Goal: Task Accomplishment & Management: Manage account settings

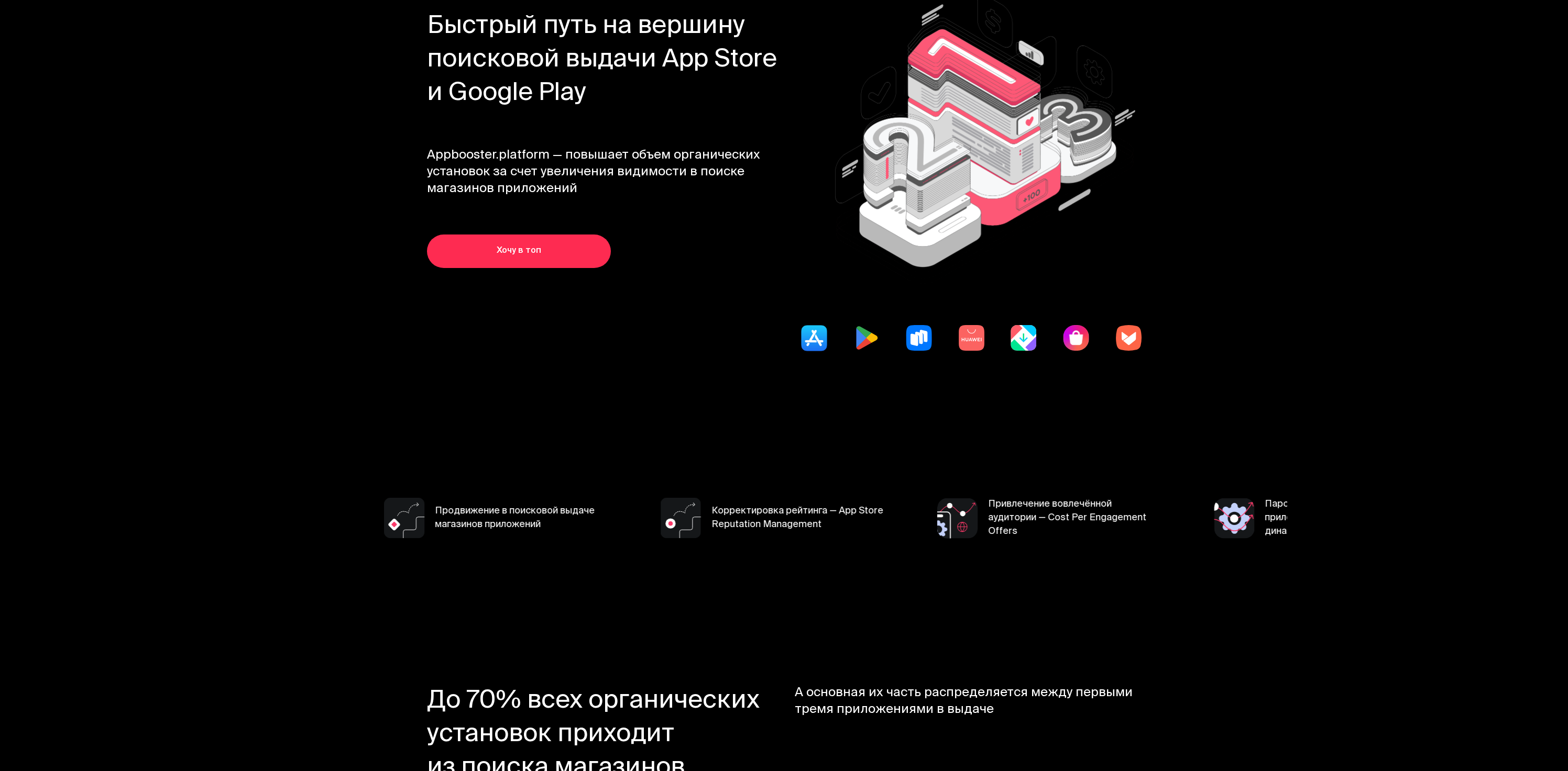
scroll to position [442, 0]
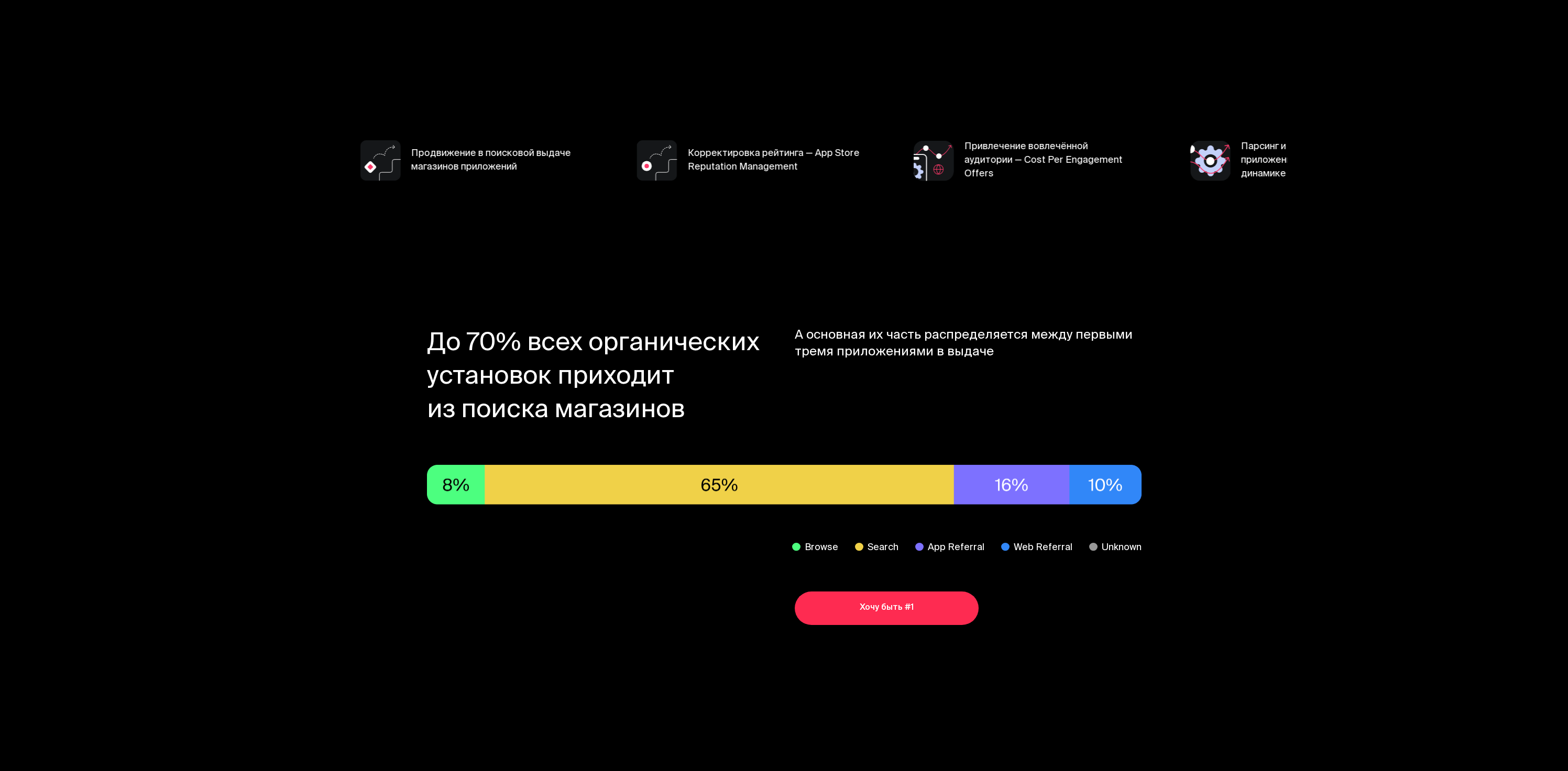
drag, startPoint x: 577, startPoint y: 336, endPoint x: 1256, endPoint y: 437, distance: 686.5
click at [1256, 437] on section "До 70% всех органических установок приходит из поиска магазинов А основная их ч…" at bounding box center [784, 476] width 1006 height 444
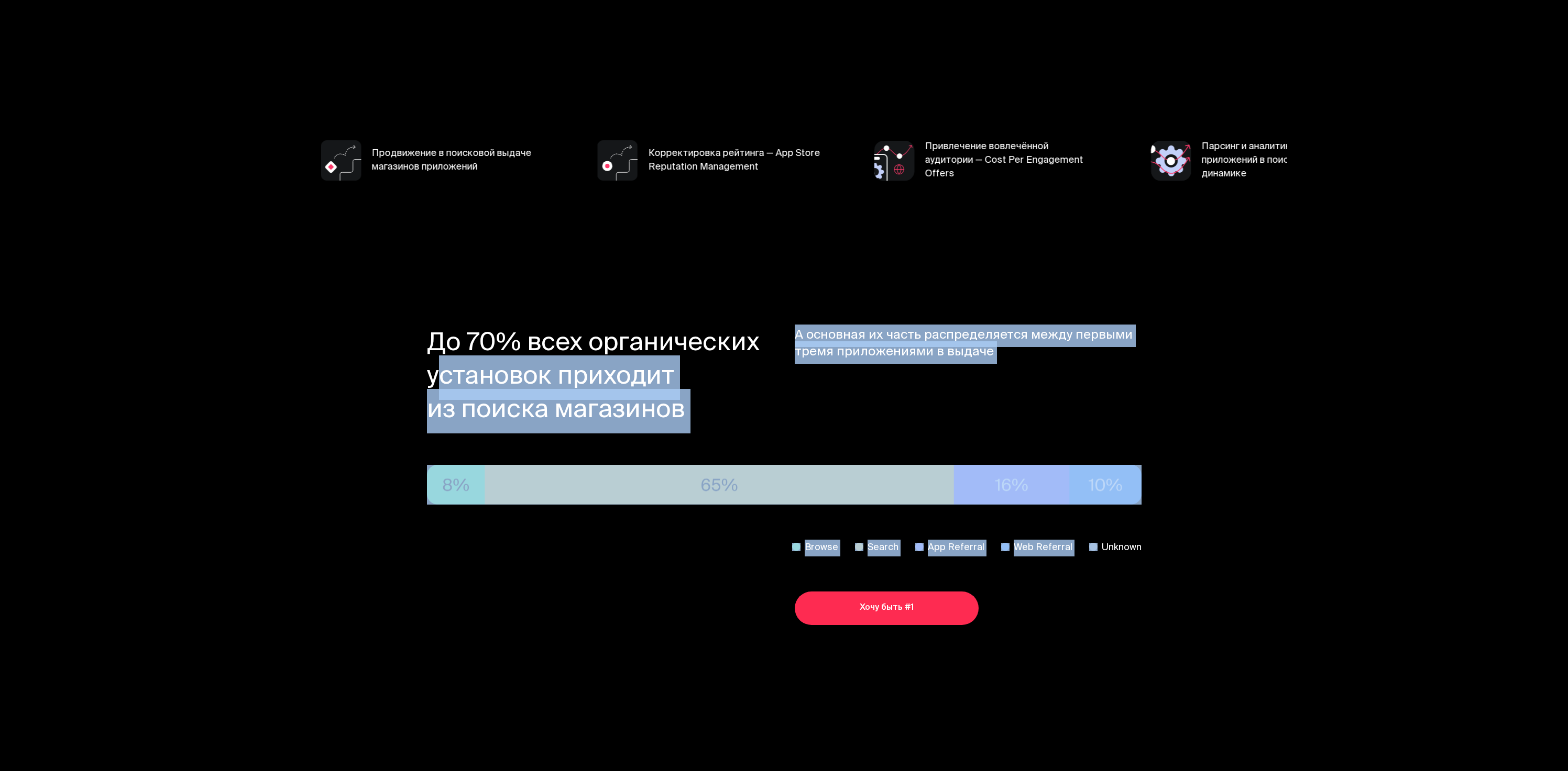
drag, startPoint x: 913, startPoint y: 545, endPoint x: 364, endPoint y: 331, distance: 589.2
click at [379, 341] on section "До 70% всех органических установок приходит из поиска магазинов А основная их ч…" at bounding box center [784, 476] width 1006 height 444
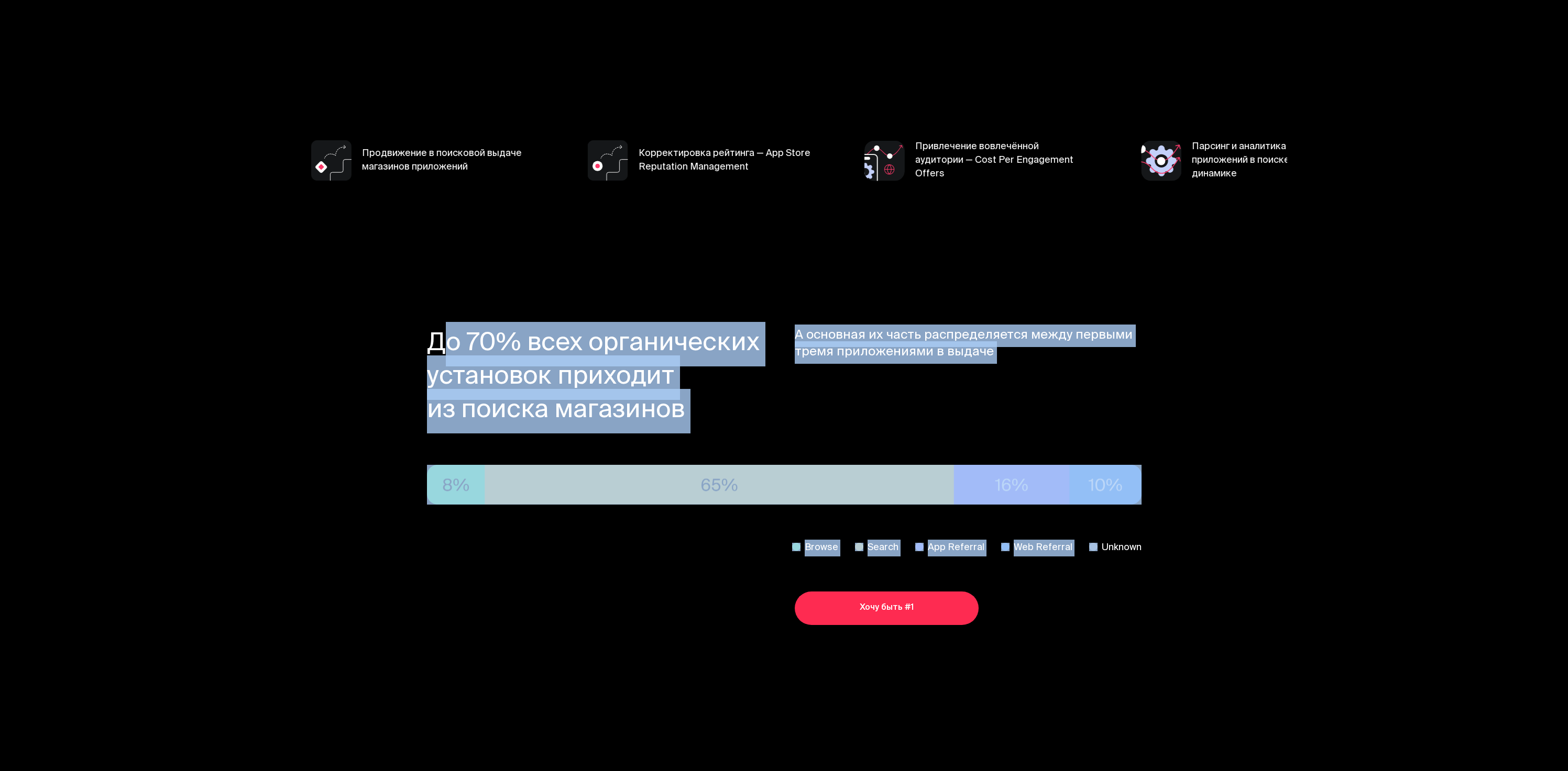
click at [362, 329] on section "До 70% всех органических установок приходит из поиска магазинов А основная их ч…" at bounding box center [784, 476] width 1006 height 444
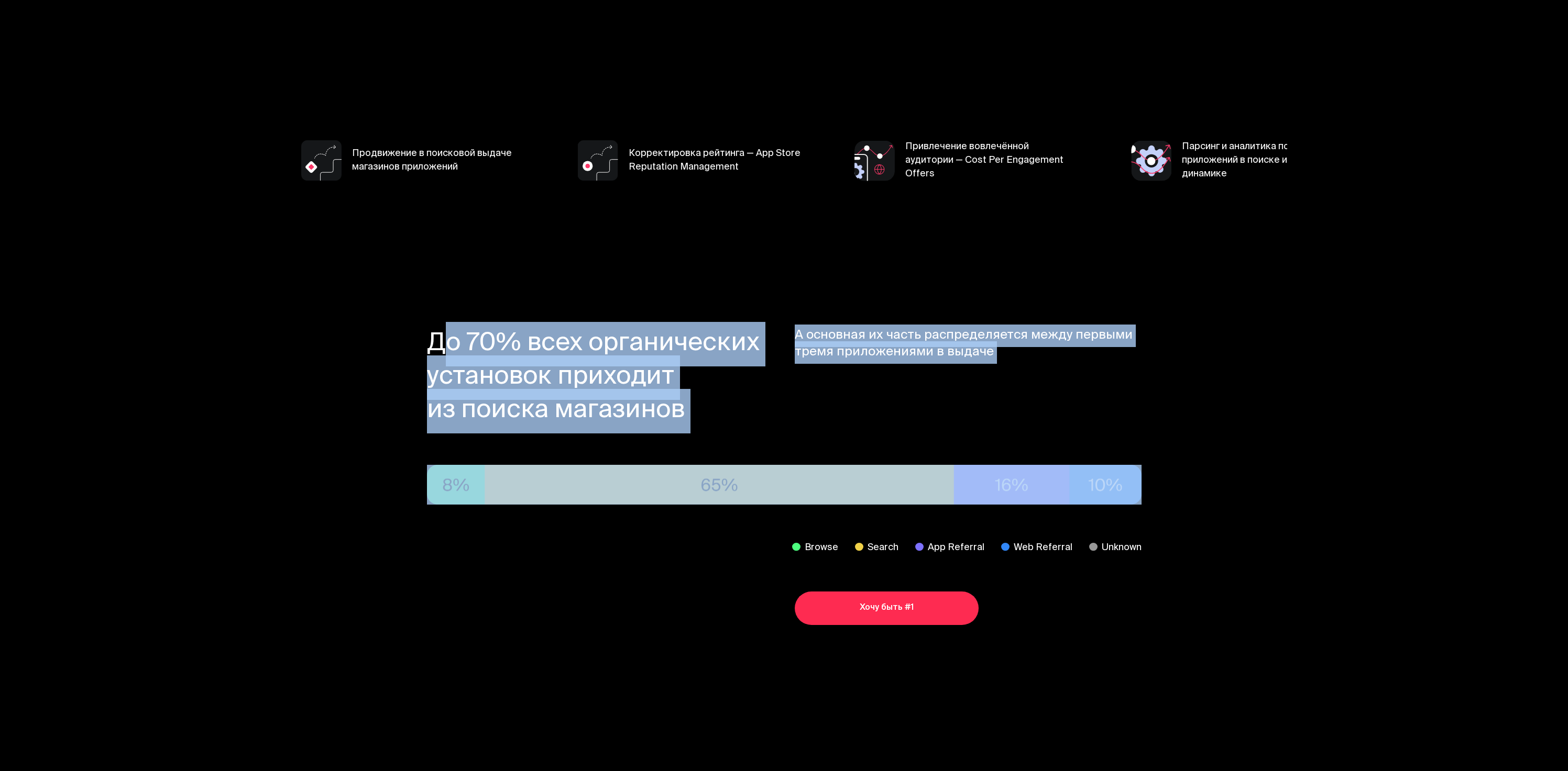
drag, startPoint x: 404, startPoint y: 341, endPoint x: 1389, endPoint y: 611, distance: 1021.3
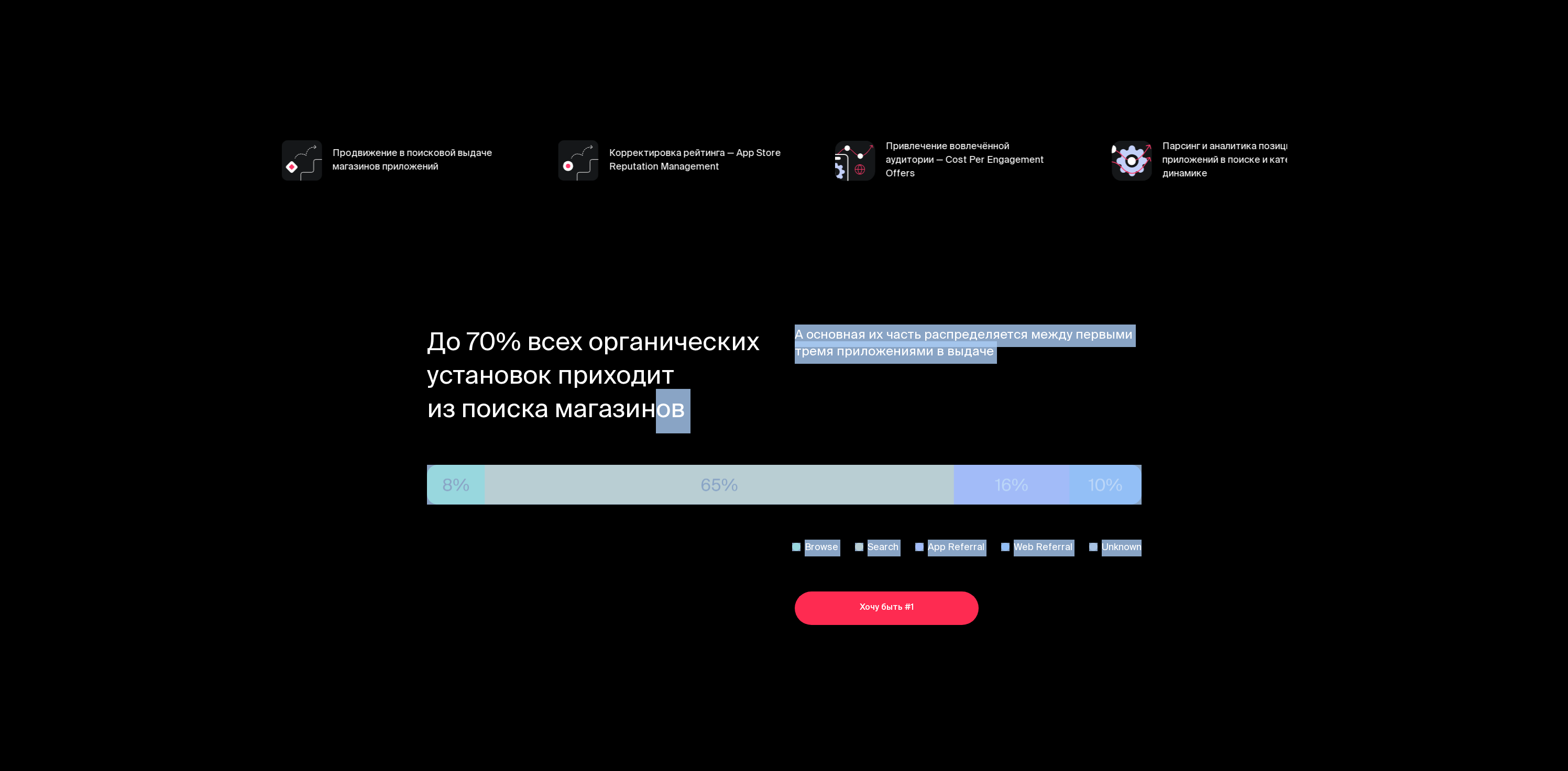
drag, startPoint x: 1348, startPoint y: 601, endPoint x: 339, endPoint y: 347, distance: 1040.5
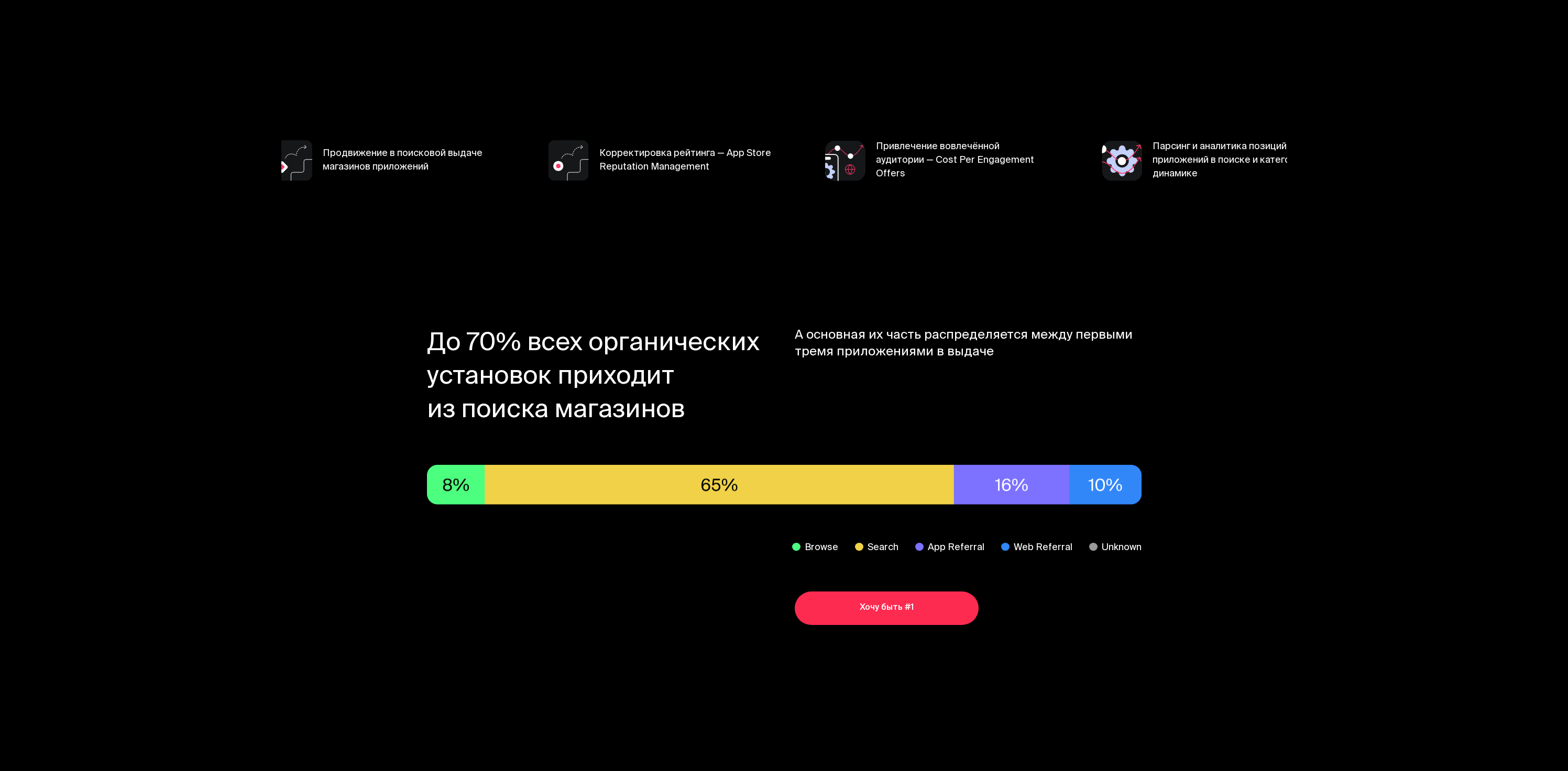
click at [314, 338] on section "До 70% всех органических установок приходит из поиска магазинов А основная их ч…" at bounding box center [784, 476] width 1006 height 444
drag, startPoint x: 590, startPoint y: 358, endPoint x: 1353, endPoint y: 504, distance: 776.8
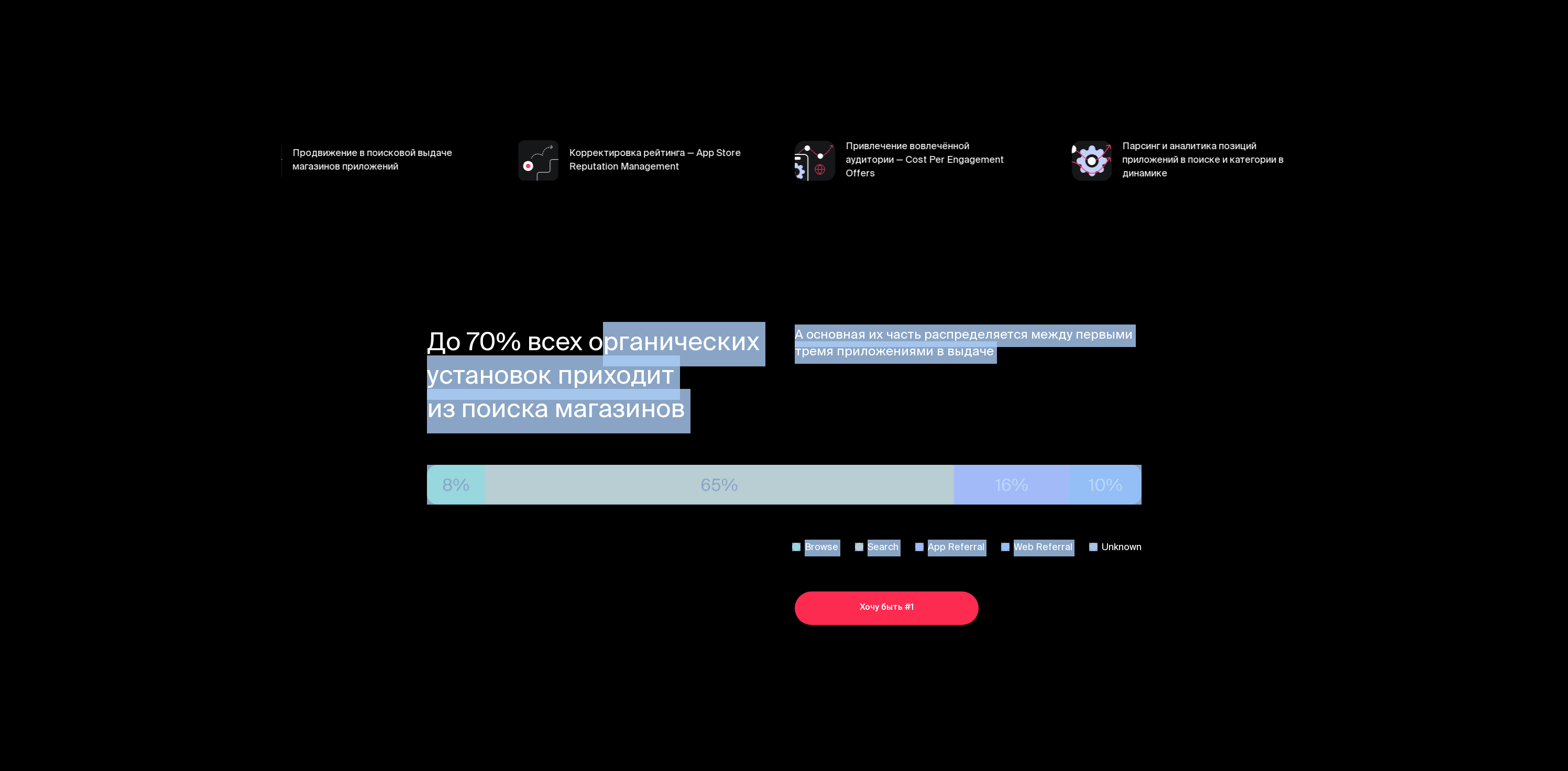
drag, startPoint x: 1309, startPoint y: 524, endPoint x: 459, endPoint y: 304, distance: 878.0
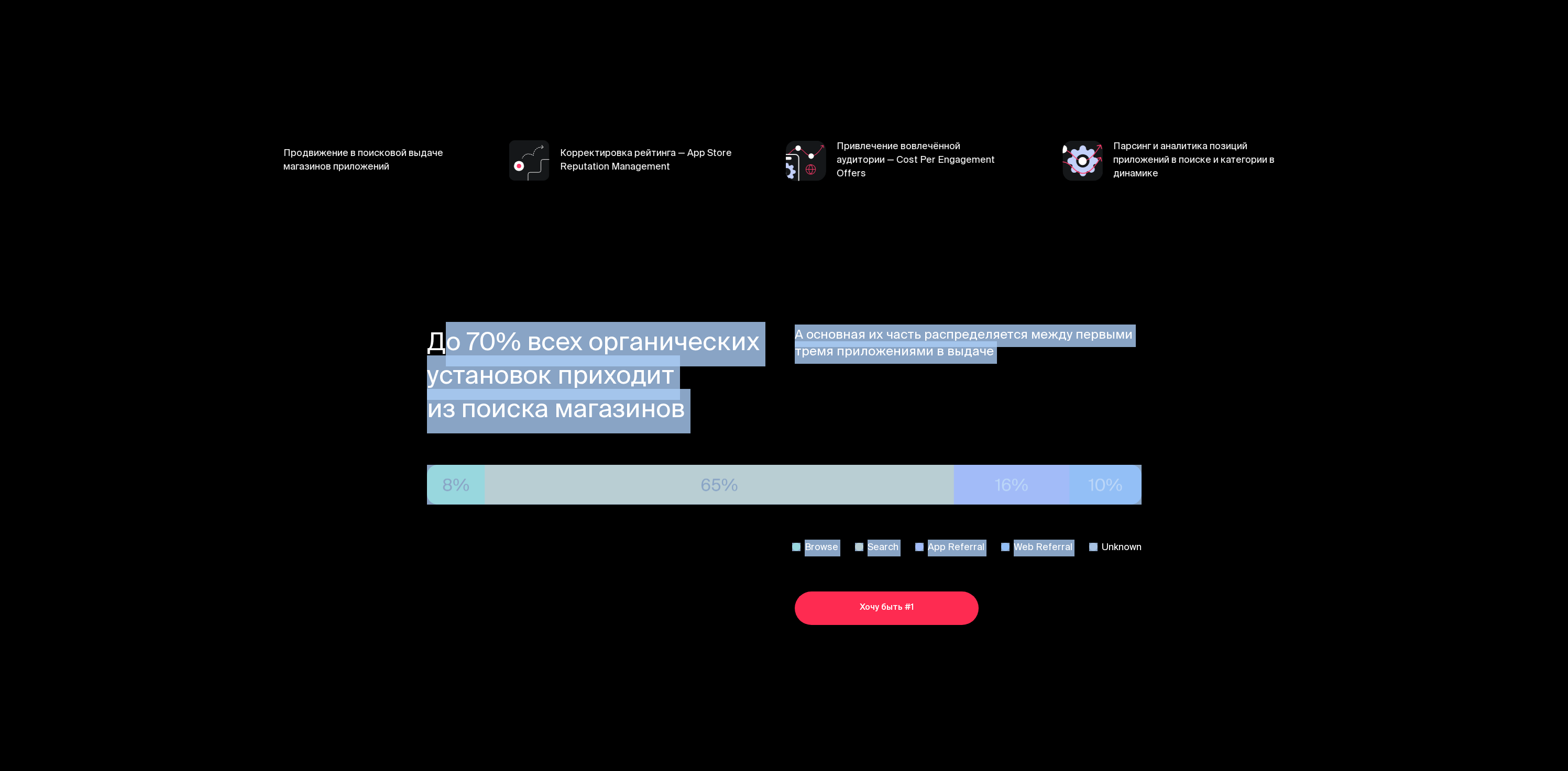
drag, startPoint x: 454, startPoint y: 301, endPoint x: 514, endPoint y: 318, distance: 62.4
click at [454, 301] on section "До 70% всех органических установок приходит из поиска магазинов А основная их ч…" at bounding box center [784, 476] width 1006 height 444
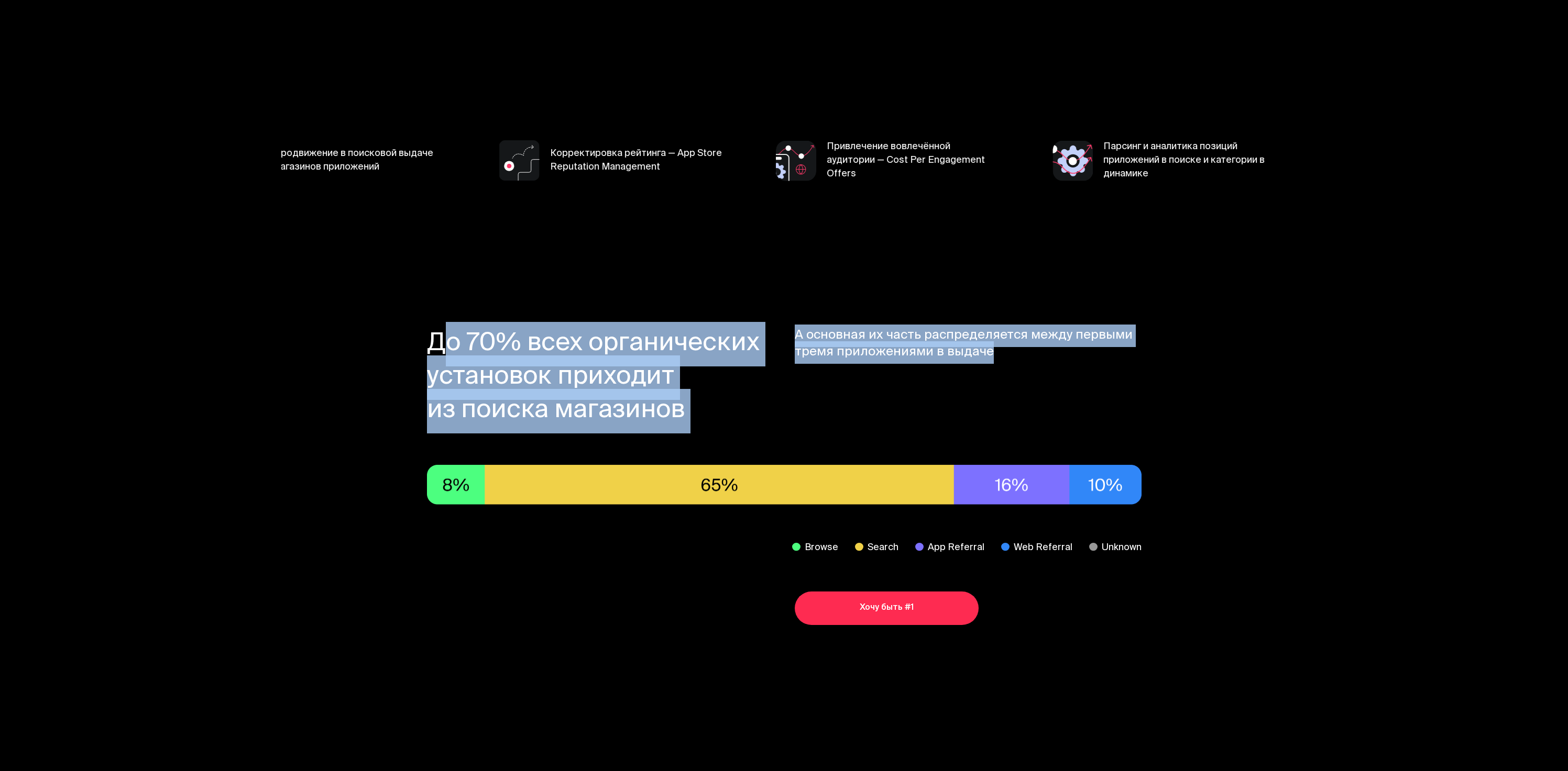
drag, startPoint x: 514, startPoint y: 318, endPoint x: 1367, endPoint y: 531, distance: 879.2
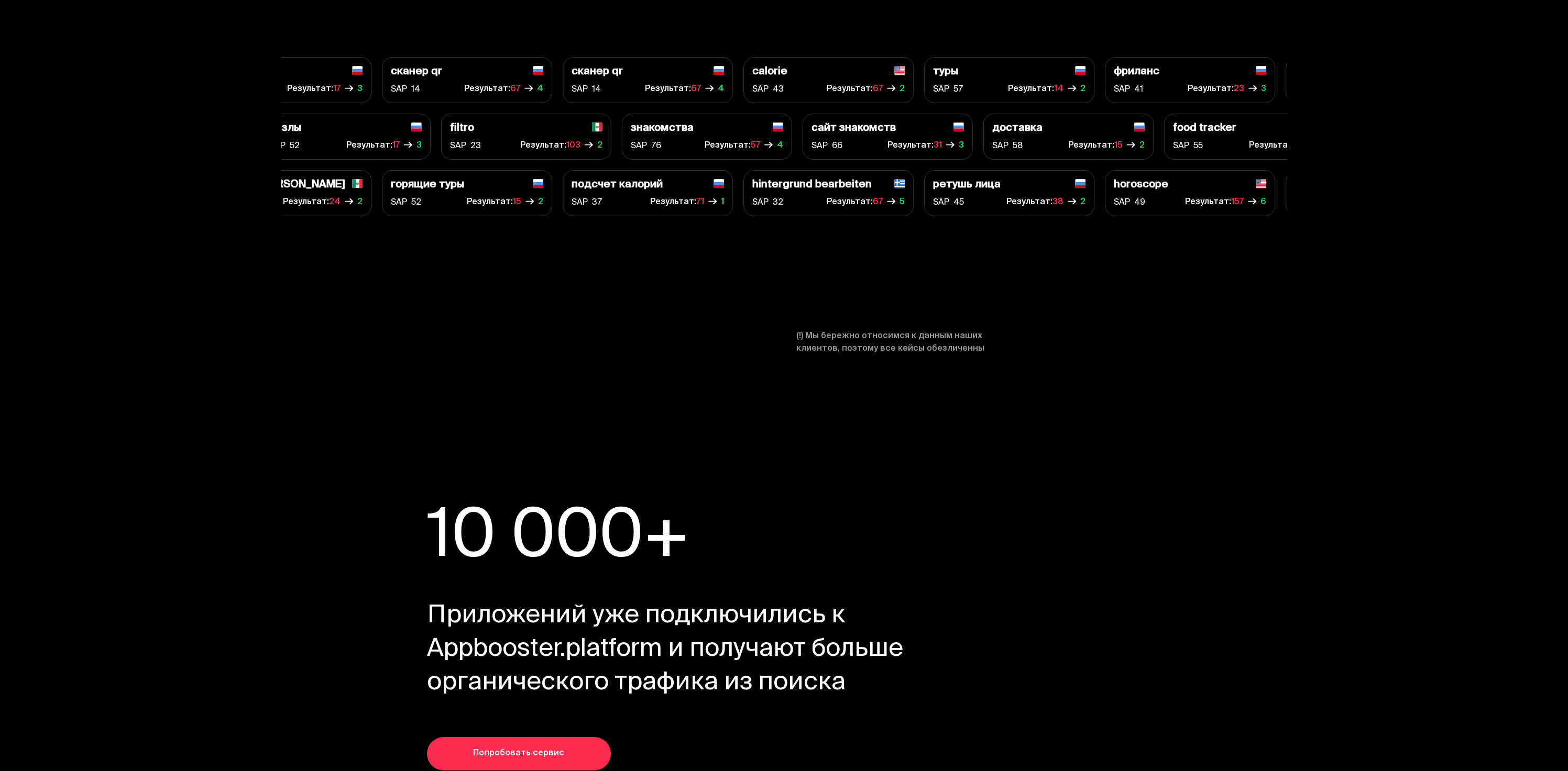
scroll to position [4399, 0]
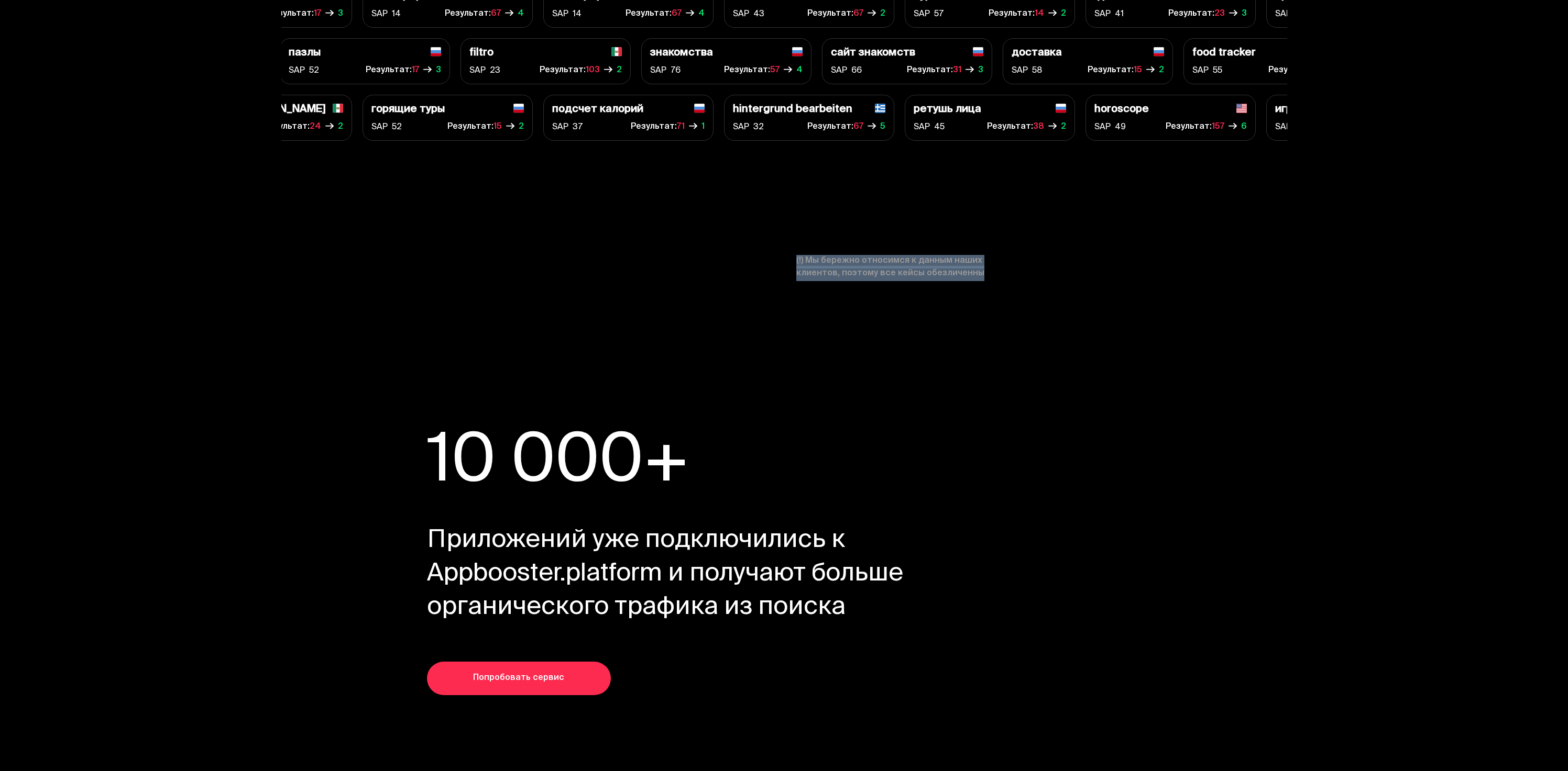
drag, startPoint x: 751, startPoint y: 290, endPoint x: 1094, endPoint y: 396, distance: 359.0
click at [1094, 396] on section "10 000+ Мотивированные пользователи устанавливают приложение по выбранным поиск…" at bounding box center [784, 561] width 1006 height 415
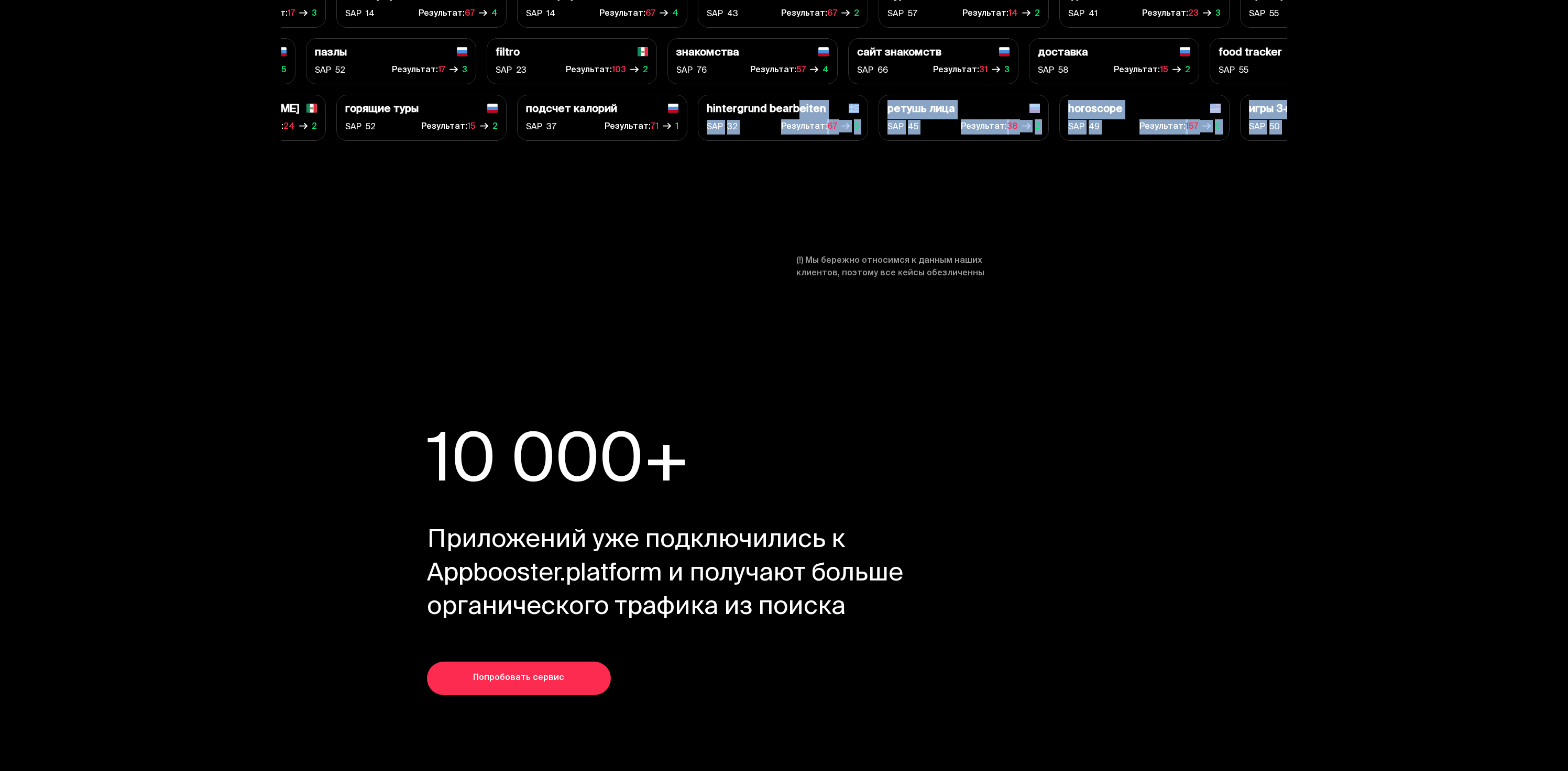
drag, startPoint x: 794, startPoint y: 108, endPoint x: 1199, endPoint y: 225, distance: 421.6
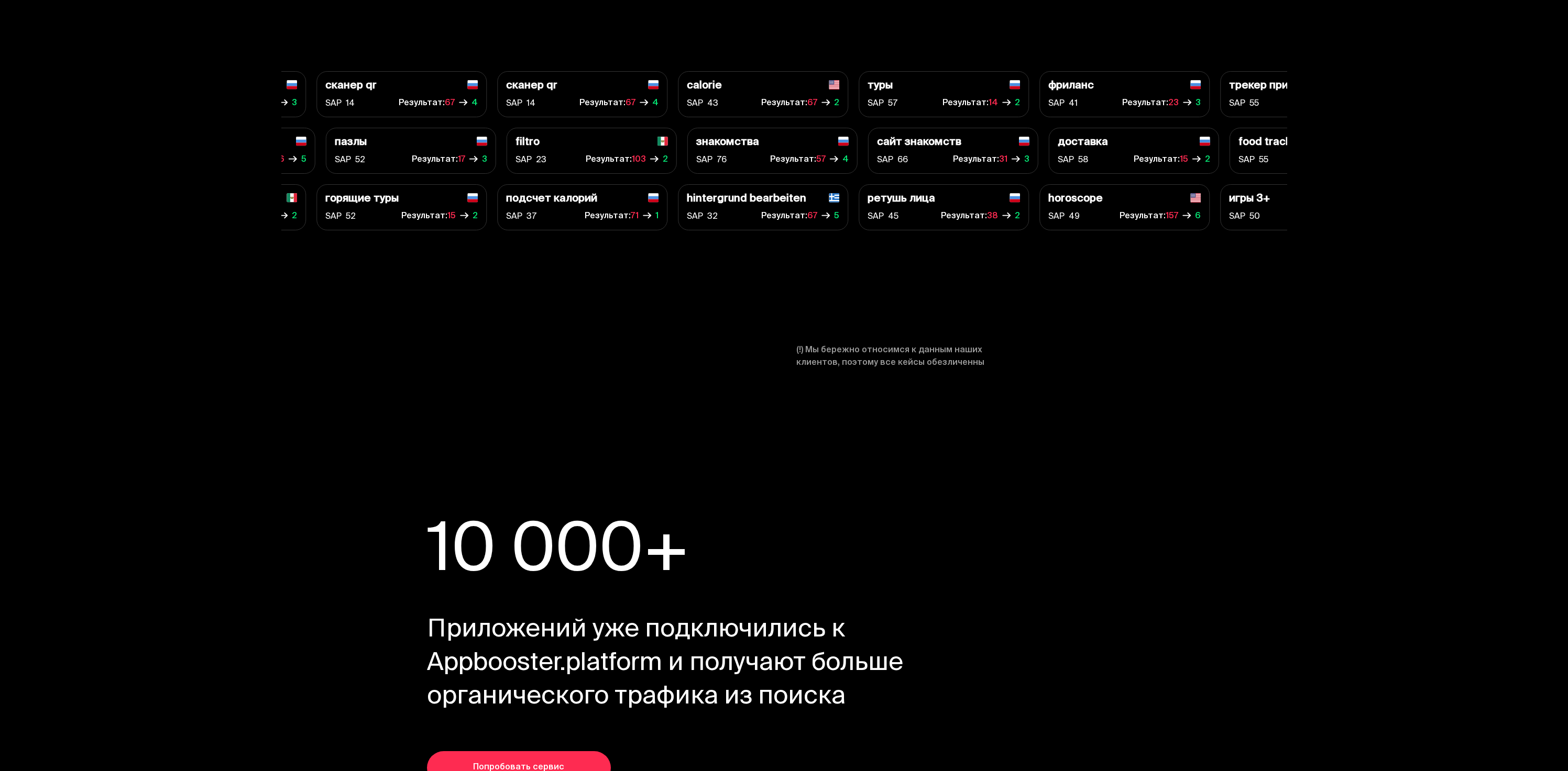
scroll to position [4179, 0]
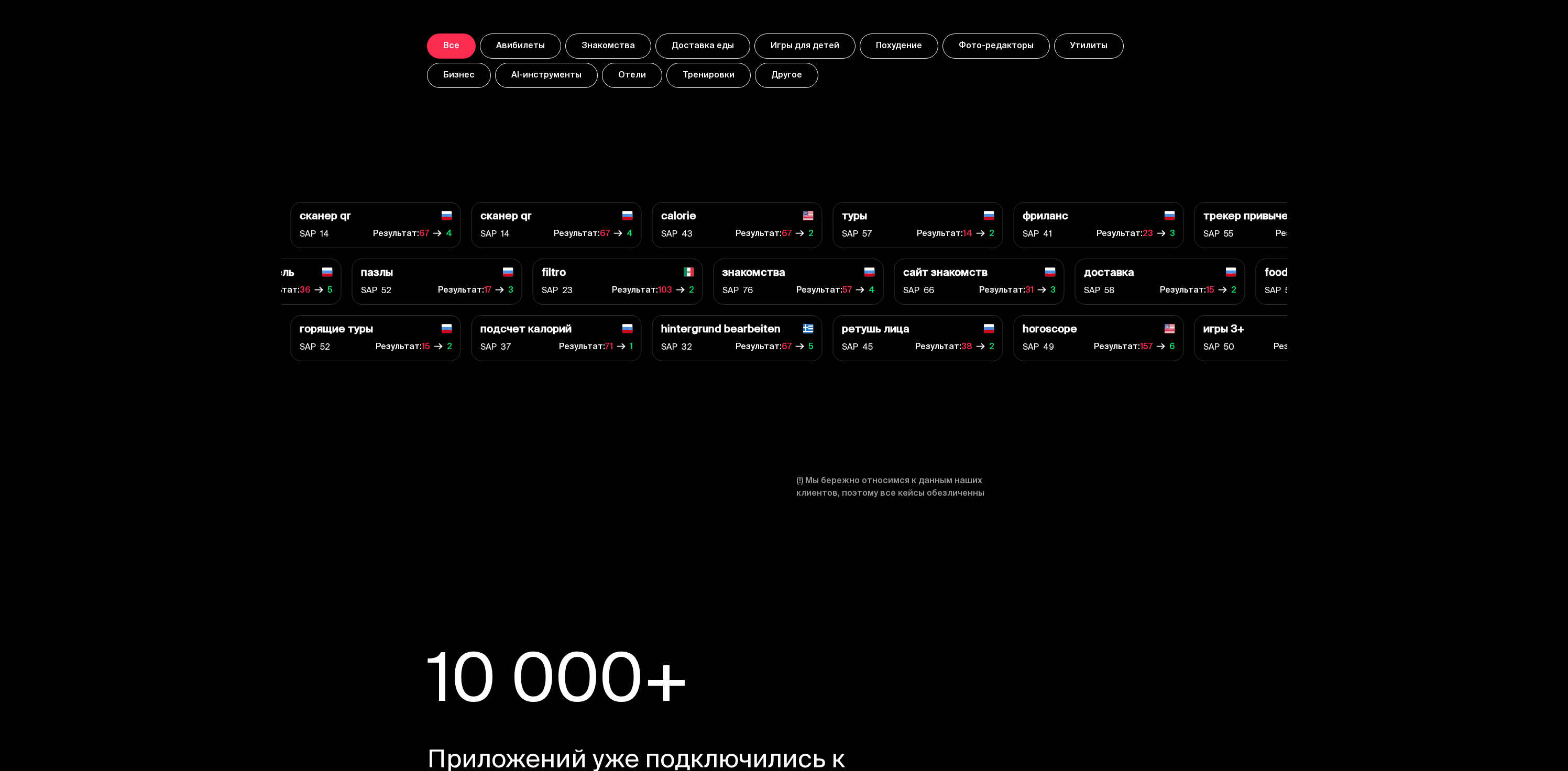
drag, startPoint x: 928, startPoint y: 338, endPoint x: 1171, endPoint y: 374, distance: 245.7
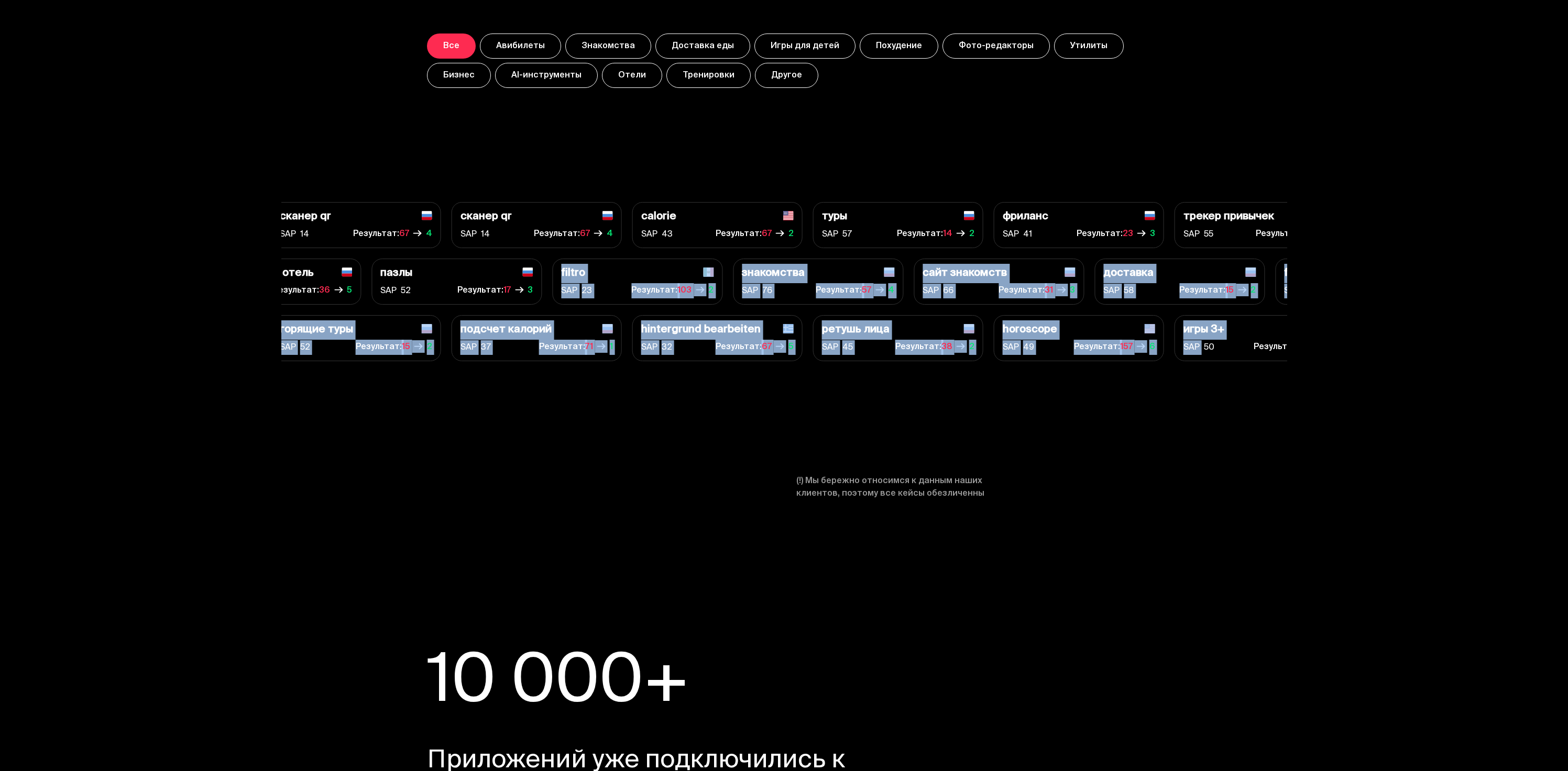
drag, startPoint x: 1206, startPoint y: 345, endPoint x: 576, endPoint y: 250, distance: 637.1
click at [588, 258] on div "calorie SAP 43 Результат: 67 2 пазлы SAP 52 Результат: 17 3 SAP" at bounding box center [784, 281] width 1006 height 159
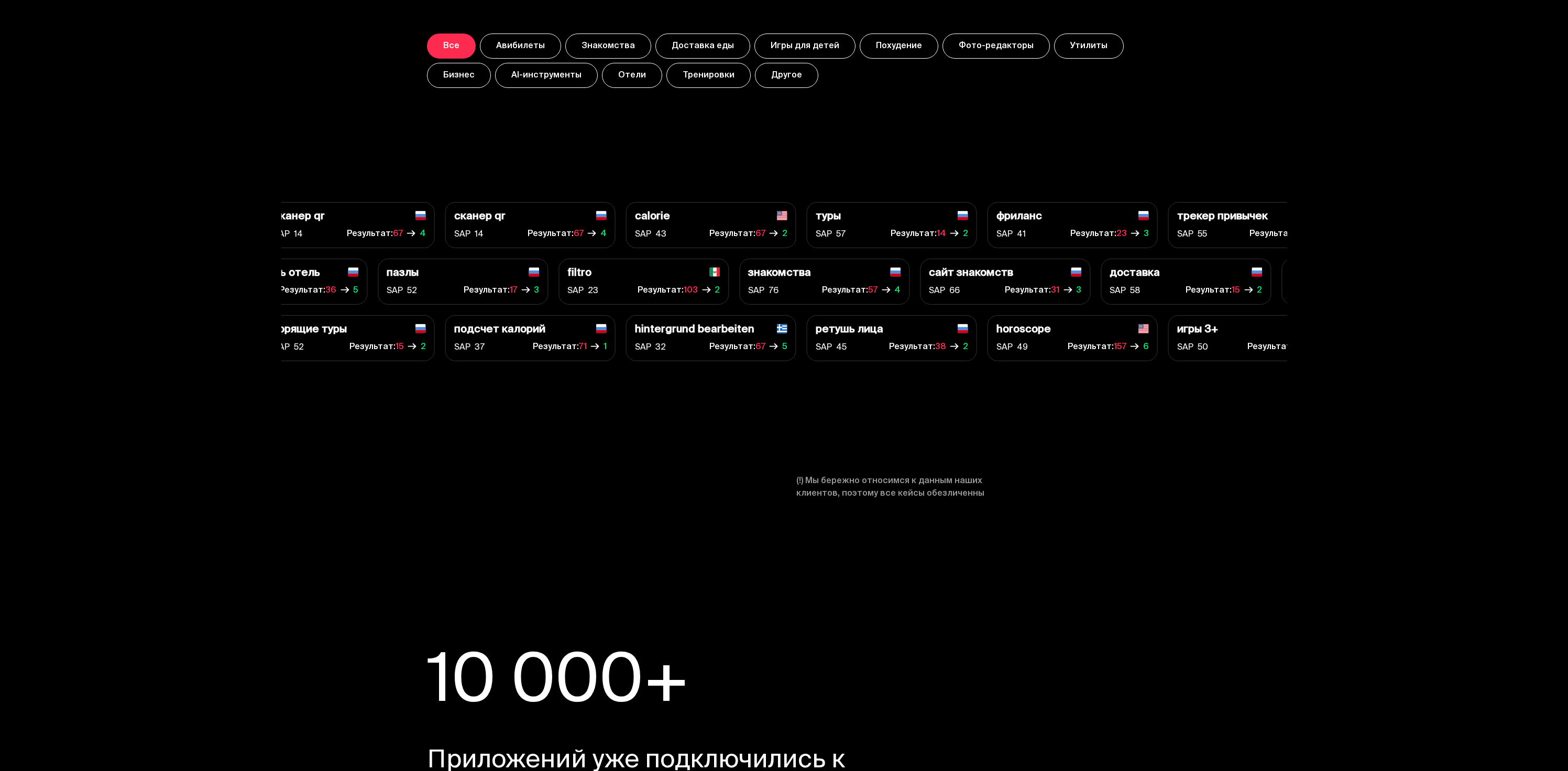
click at [575, 249] on div "calorie SAP 43 Результат: 67 2 пазлы SAP 52 Результат: 17 3 SAP" at bounding box center [784, 281] width 1006 height 159
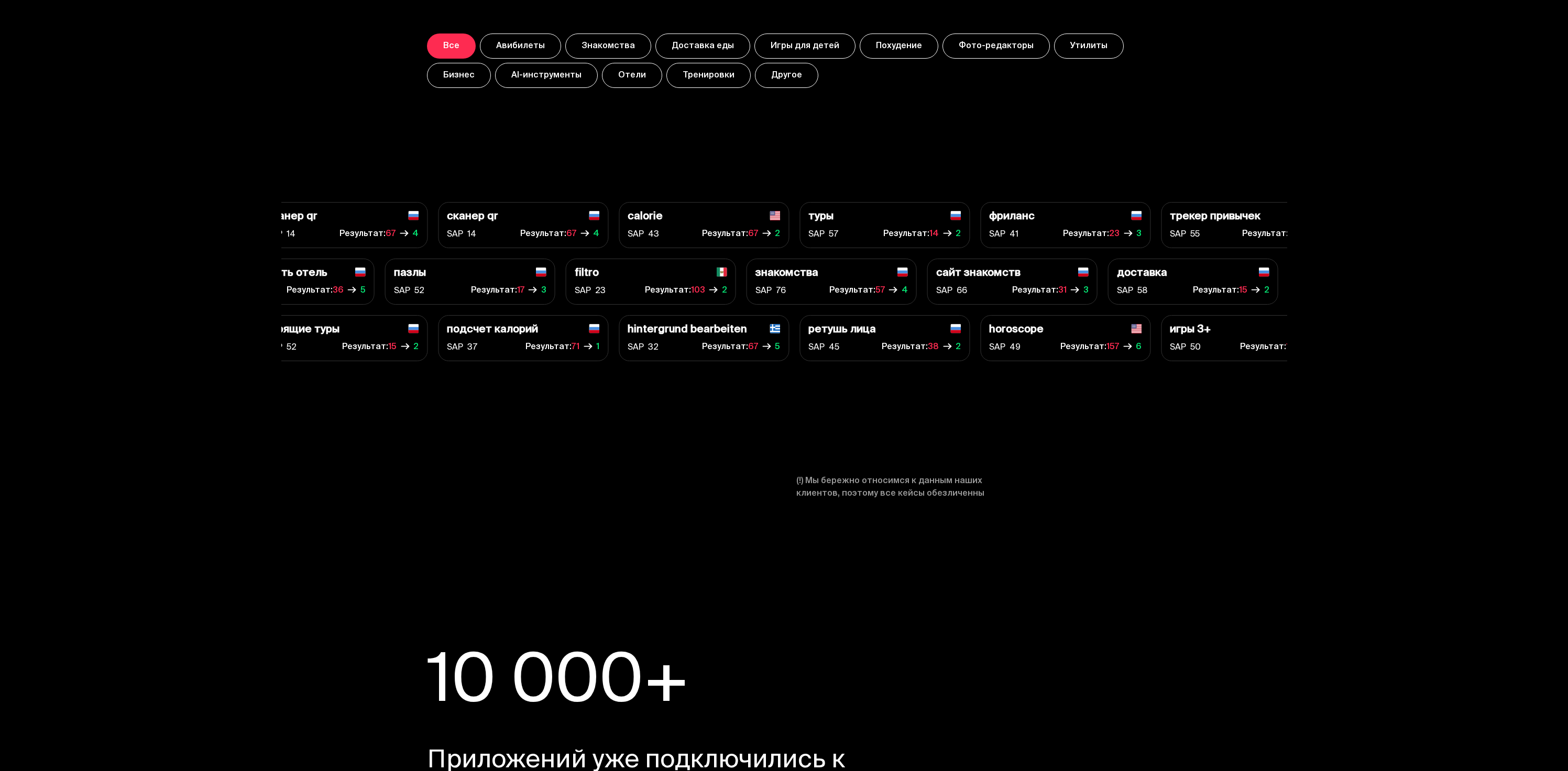
drag, startPoint x: 757, startPoint y: 241, endPoint x: 1233, endPoint y: 361, distance: 490.9
click at [1119, 328] on div "calorie SAP 43 Результат: 67 2 пазлы SAP 52 Результат: 17 3 SAP" at bounding box center [784, 281] width 1006 height 159
click at [1233, 361] on div "игры 3+ SAP 50 Результат: 120 2" at bounding box center [1246, 338] width 170 height 46
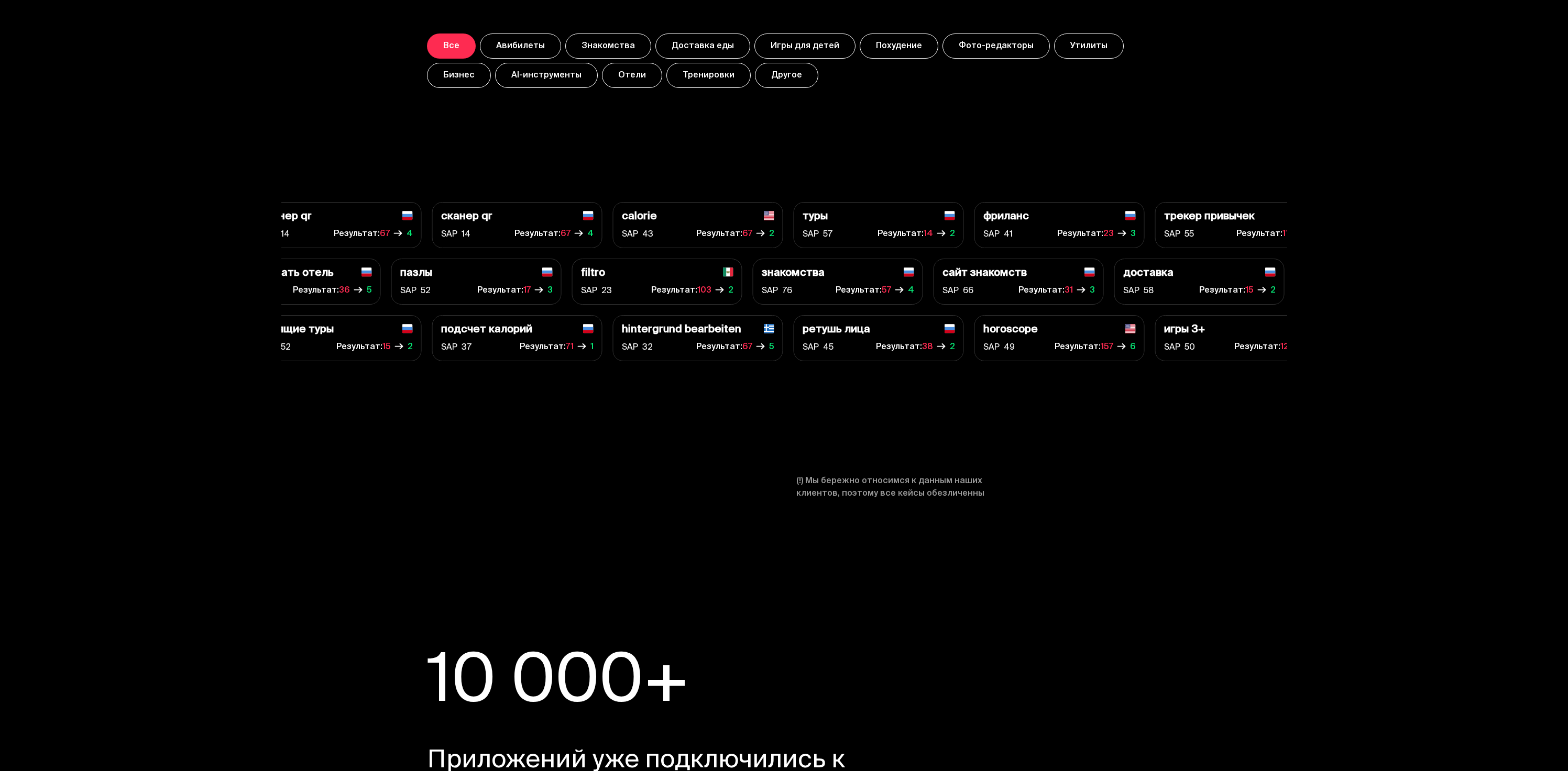
drag, startPoint x: 1147, startPoint y: 346, endPoint x: 636, endPoint y: 225, distance: 525.1
click at [654, 230] on div "calorie SAP 43 Результат: 67 2 пазлы SAP 52 Результат: 17 3 SAP" at bounding box center [784, 281] width 1006 height 159
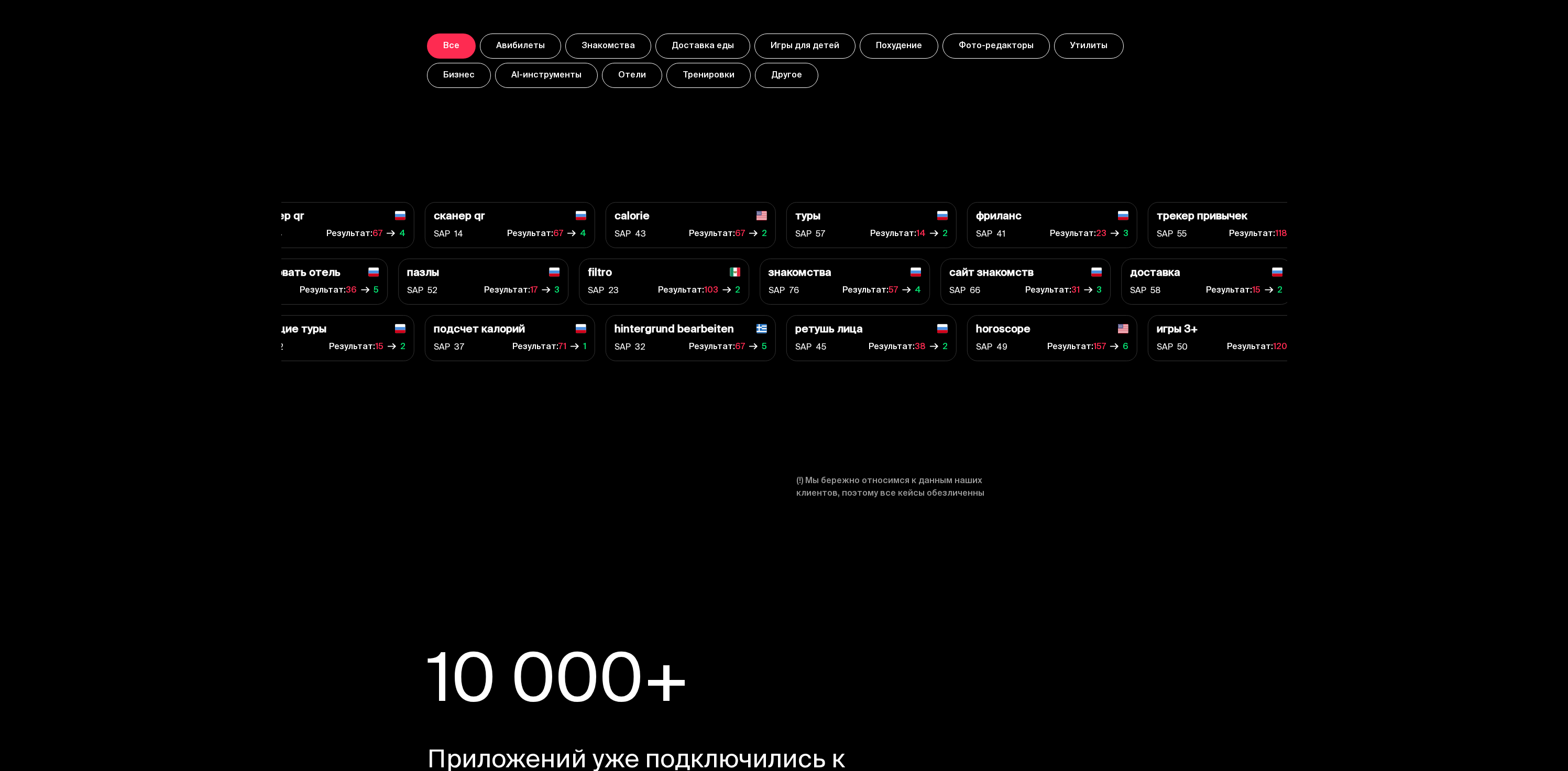
click at [624, 222] on p "calorie" at bounding box center [631, 217] width 35 height 12
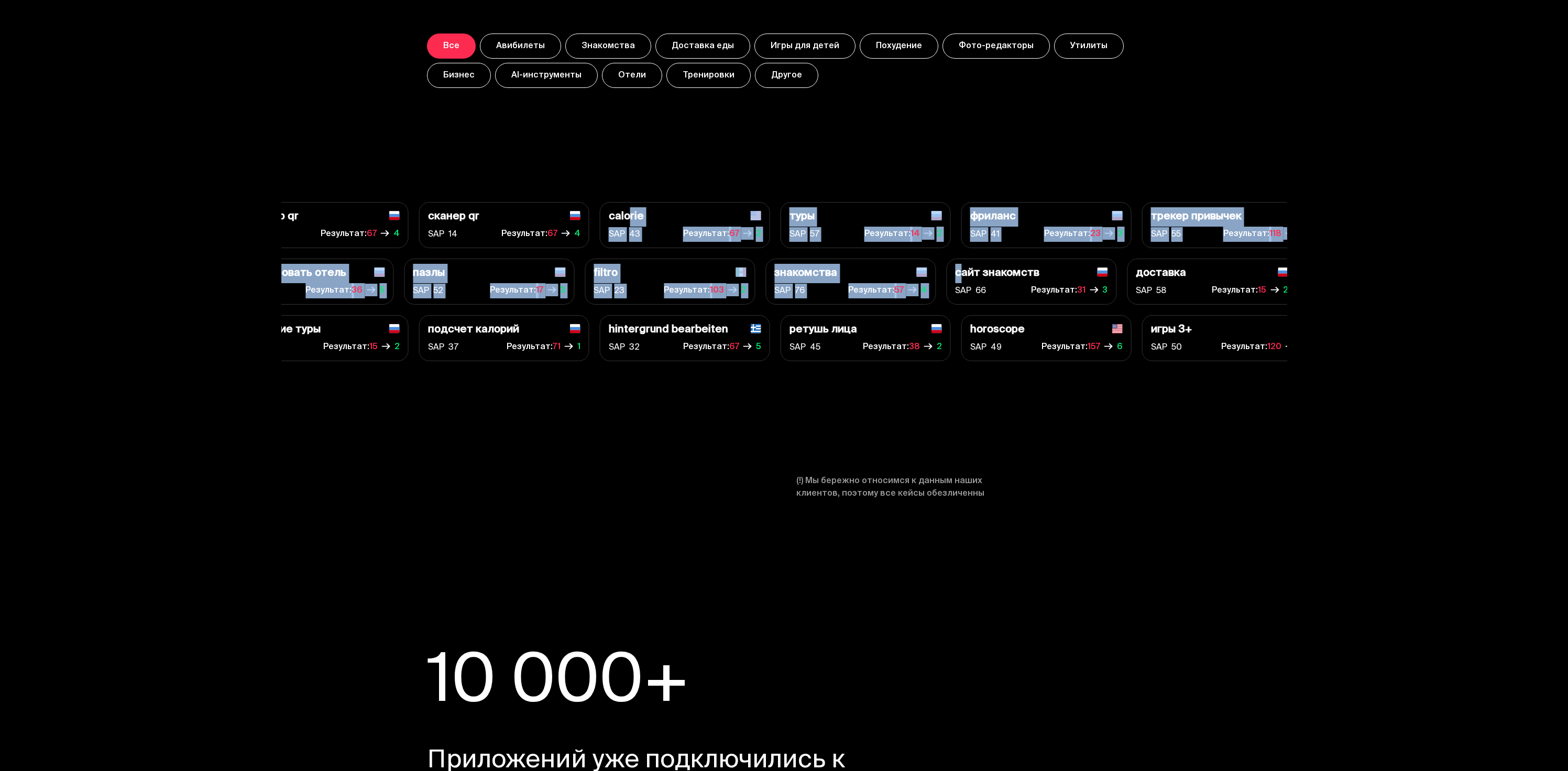
drag, startPoint x: 631, startPoint y: 223, endPoint x: 1406, endPoint y: 396, distance: 794.1
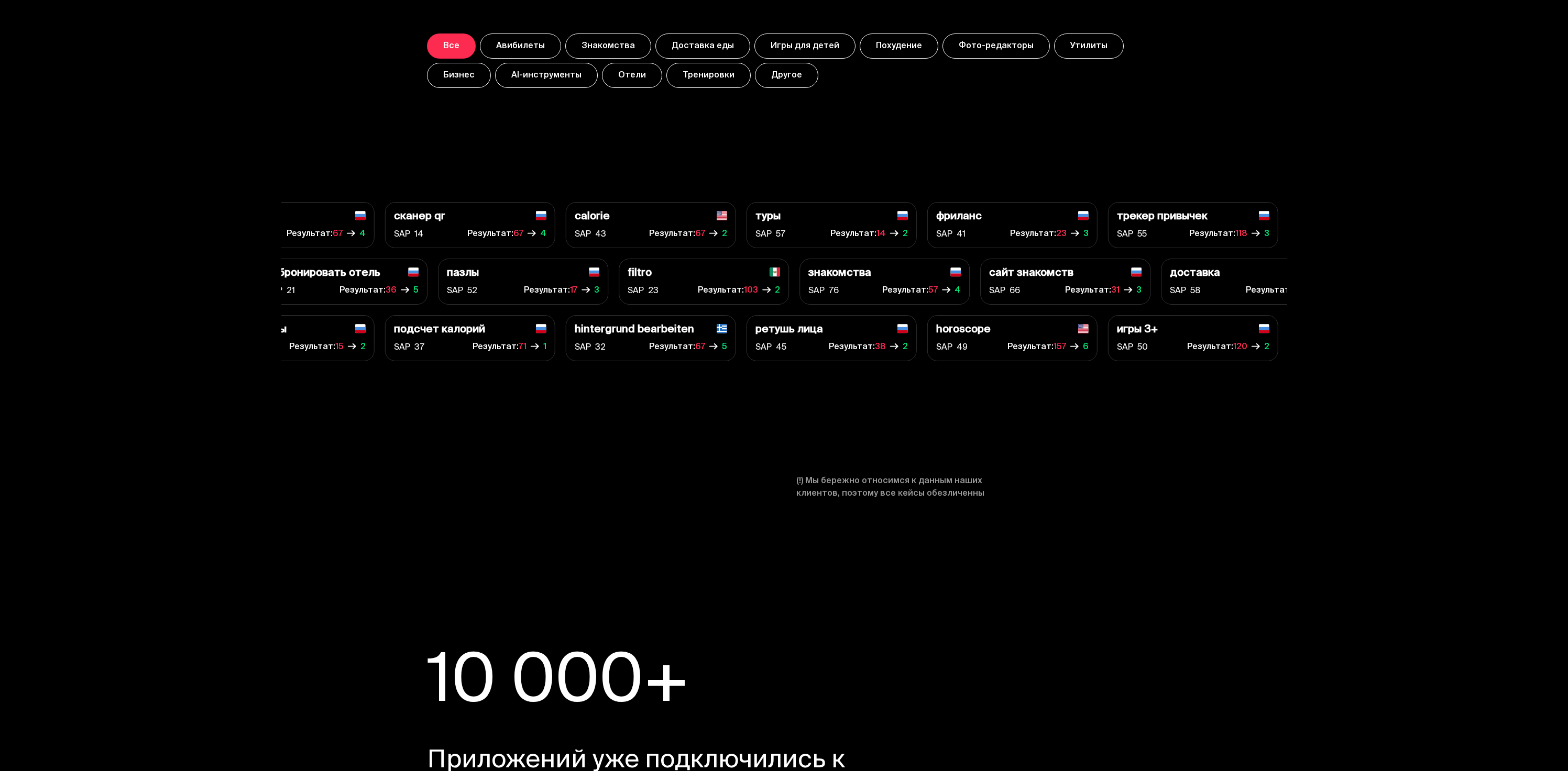
drag, startPoint x: 1102, startPoint y: 292, endPoint x: 991, endPoint y: 241, distance: 122.2
click at [918, 211] on div "calorie SAP 43 Результат: 67 2 пазлы SAP 52 Результат: 17 3 SAP" at bounding box center [784, 281] width 1006 height 159
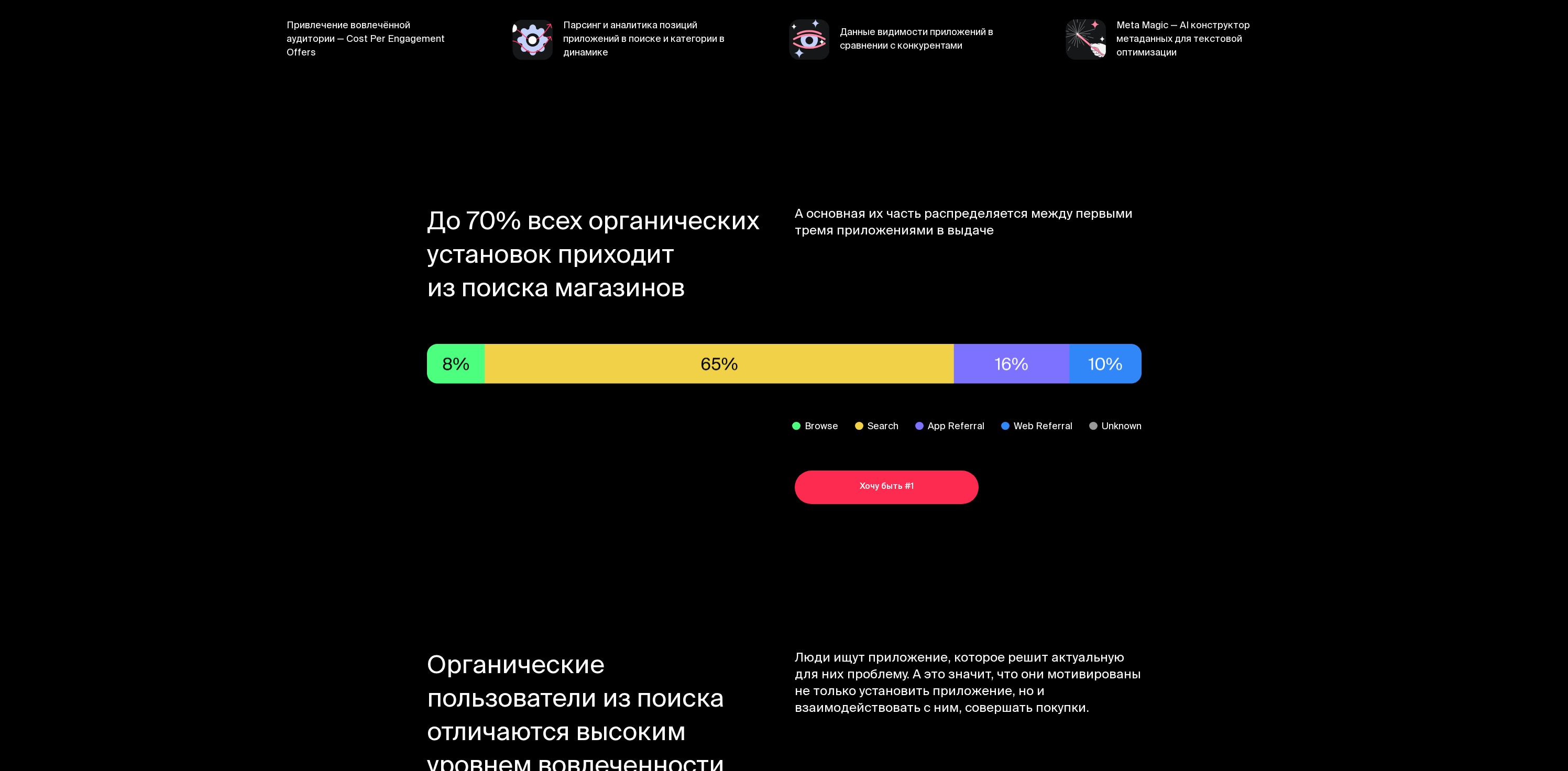
scroll to position [0, 0]
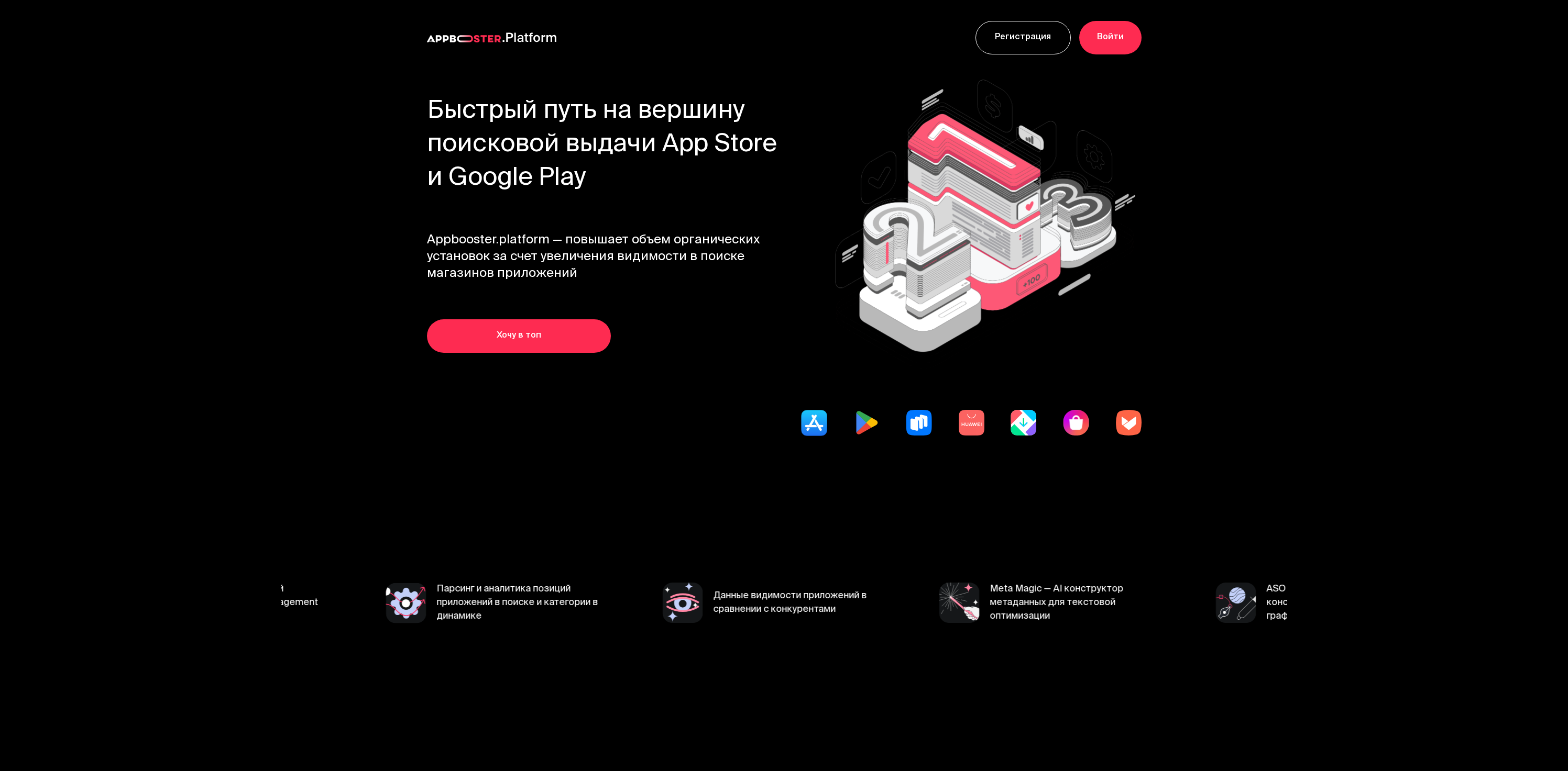
click at [1119, 47] on link "Войти" at bounding box center [1110, 38] width 62 height 33
